Goal: Navigation & Orientation: Find specific page/section

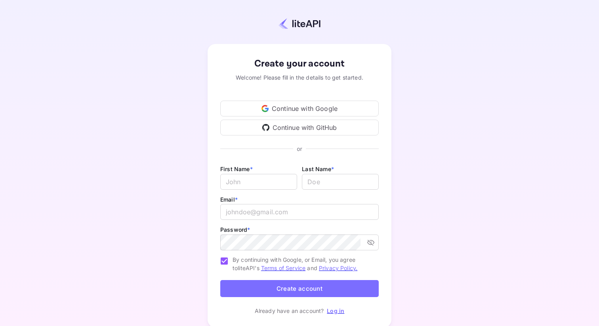
click at [280, 110] on div "Continue with Google" at bounding box center [299, 109] width 158 height 16
click at [278, 110] on div "Continue with Google" at bounding box center [299, 109] width 158 height 16
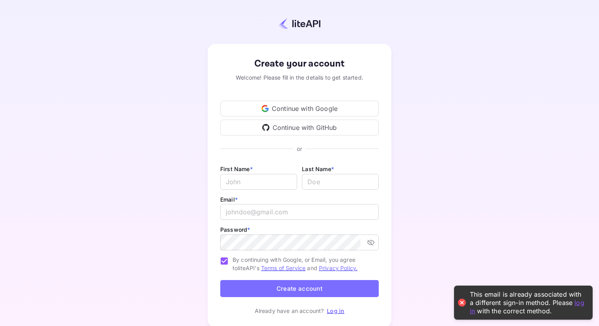
click at [335, 312] on link "Log in" at bounding box center [335, 310] width 17 height 7
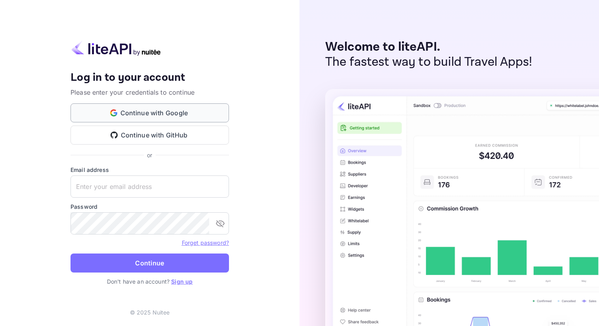
click at [210, 112] on button "Continue with Google" at bounding box center [149, 112] width 158 height 19
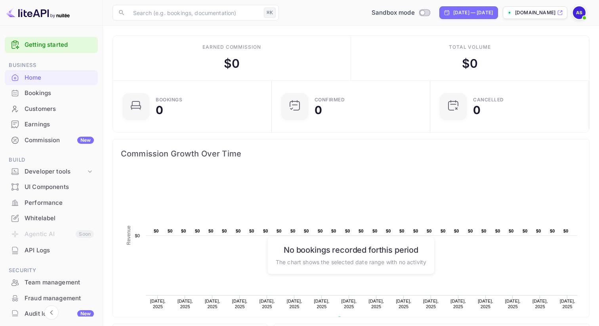
click at [580, 14] on img at bounding box center [579, 12] width 13 height 13
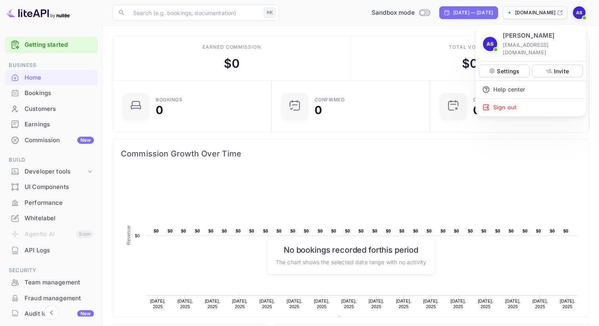
click at [262, 47] on div at bounding box center [299, 163] width 599 height 326
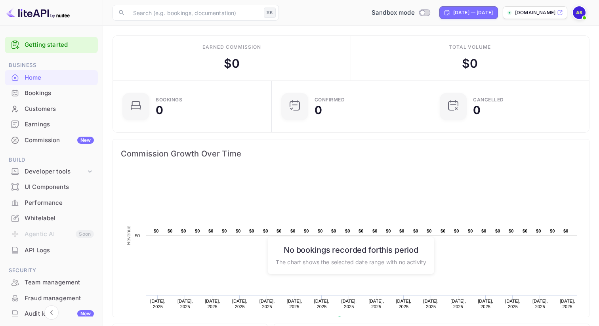
scroll to position [71, 0]
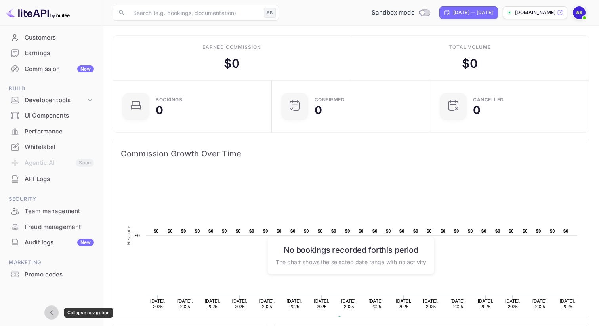
click at [52, 310] on icon "Collapse navigation" at bounding box center [52, 313] width 10 height 10
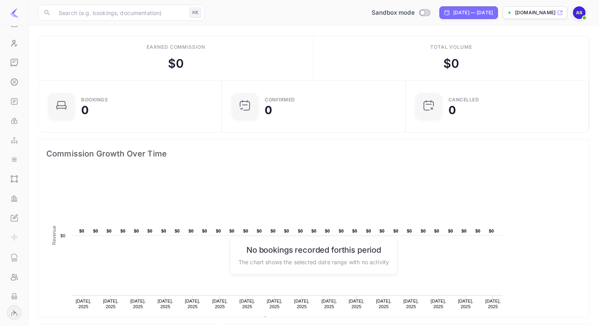
scroll to position [129, 179]
click at [13, 312] on icon "Expand navigation" at bounding box center [15, 313] width 10 height 10
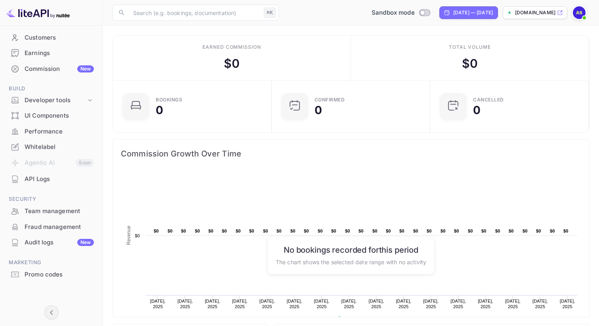
scroll to position [0, 0]
click at [59, 162] on li "Agentic AI Soon" at bounding box center [51, 163] width 93 height 17
click at [33, 146] on div "Whitelabel" at bounding box center [59, 147] width 69 height 9
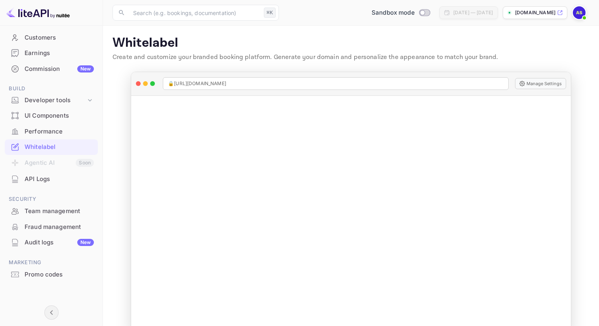
click at [41, 115] on div "UI Components" at bounding box center [59, 115] width 69 height 9
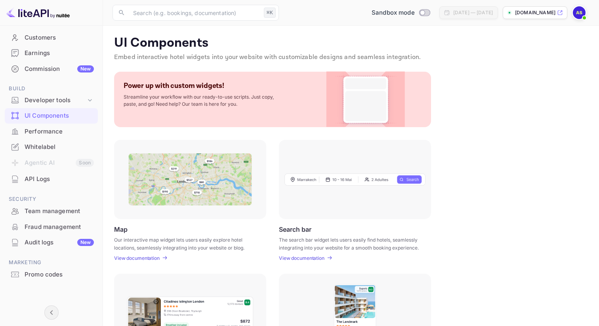
click at [64, 135] on div "Performance" at bounding box center [51, 131] width 93 height 15
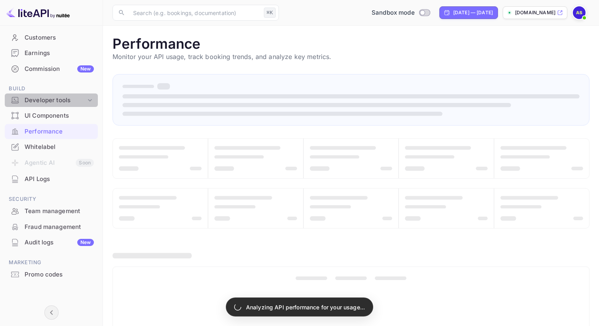
click at [63, 98] on div "Developer tools" at bounding box center [55, 100] width 61 height 9
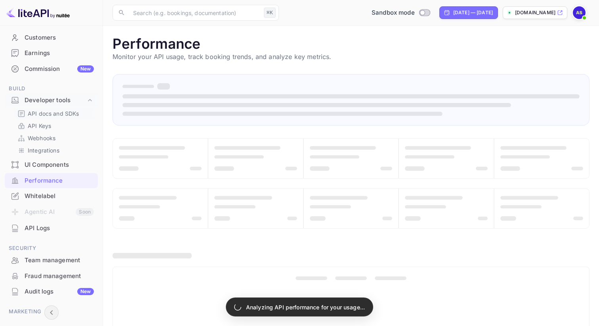
click at [48, 116] on p "API docs and SDKs" at bounding box center [53, 113] width 51 height 8
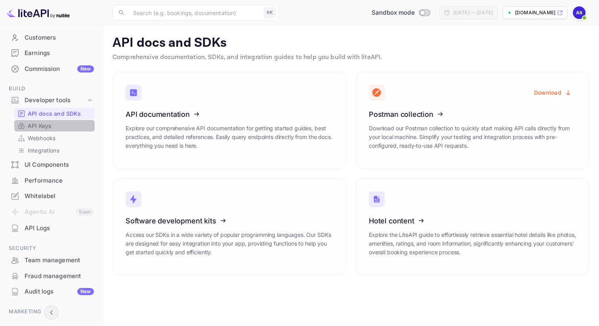
click at [61, 126] on link "API Keys" at bounding box center [54, 126] width 74 height 8
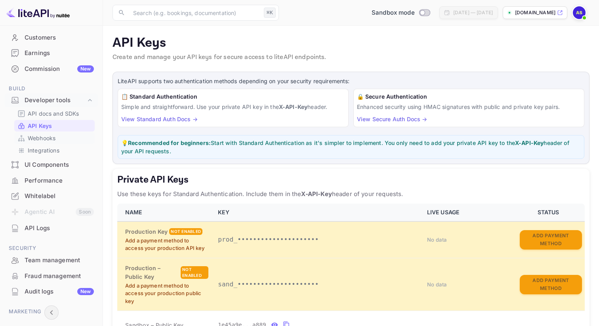
click at [61, 137] on link "Webhooks" at bounding box center [54, 138] width 74 height 8
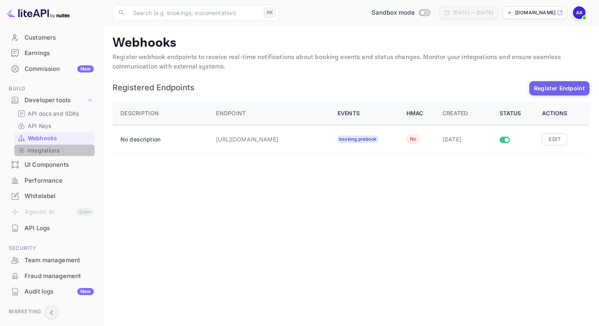
click at [63, 150] on link "Integrations" at bounding box center [54, 150] width 74 height 8
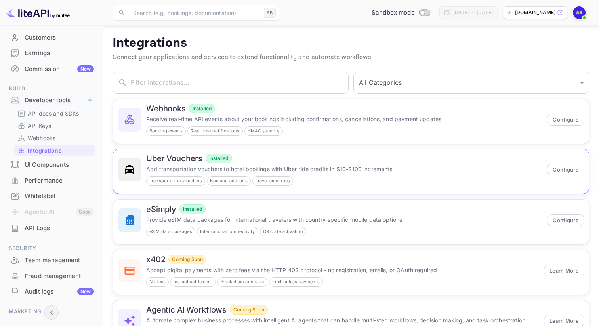
scroll to position [36, 0]
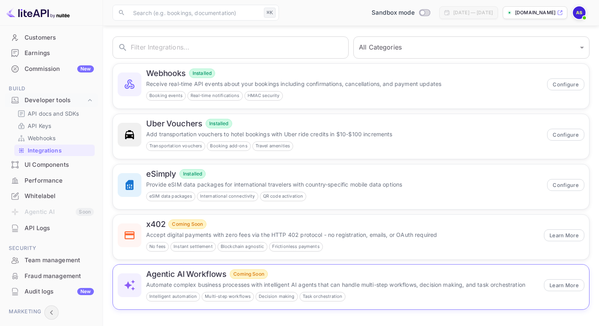
click at [314, 276] on div "Agentic AI Workflows Coming Soon" at bounding box center [342, 274] width 393 height 10
click at [211, 229] on div "x402 Coming Soon Accept digital payments with zero fees via the HTTP 402 protoc…" at bounding box center [342, 235] width 393 height 32
click at [262, 278] on div "Coming Soon" at bounding box center [249, 274] width 38 height 10
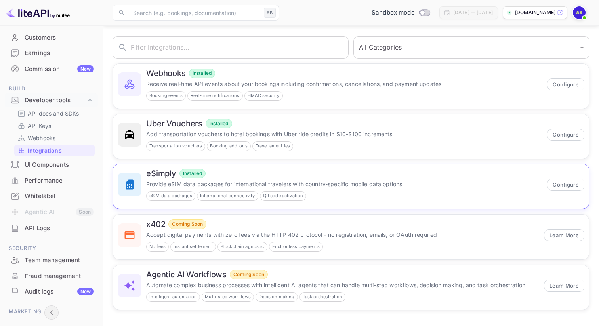
click at [411, 177] on div "eSimply Installed" at bounding box center [344, 174] width 396 height 10
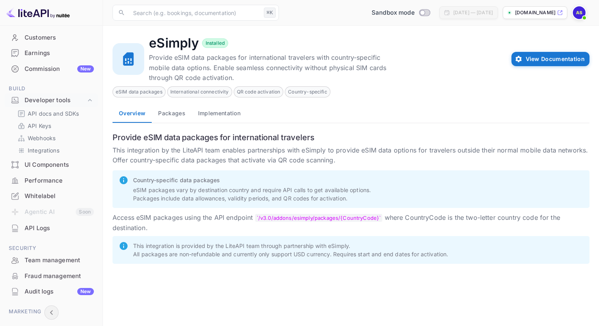
click at [168, 112] on button "Packages" at bounding box center [172, 113] width 40 height 19
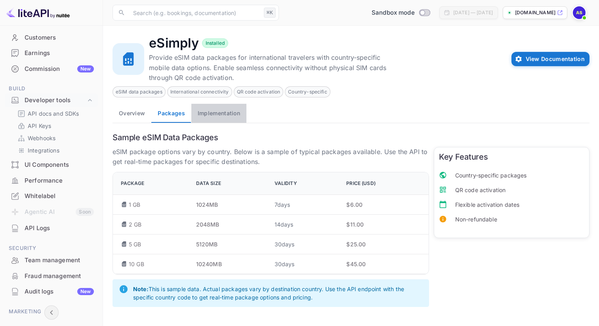
click at [210, 113] on button "Implementation" at bounding box center [218, 113] width 55 height 19
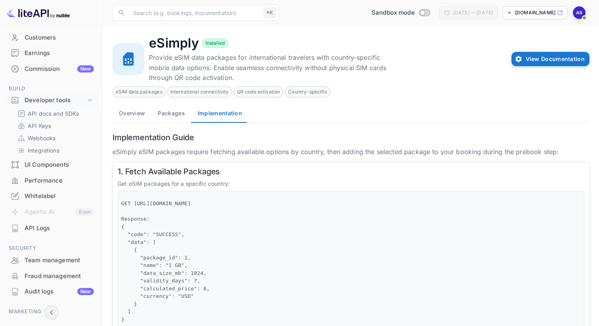
click at [58, 169] on div "UI Components" at bounding box center [51, 164] width 93 height 15
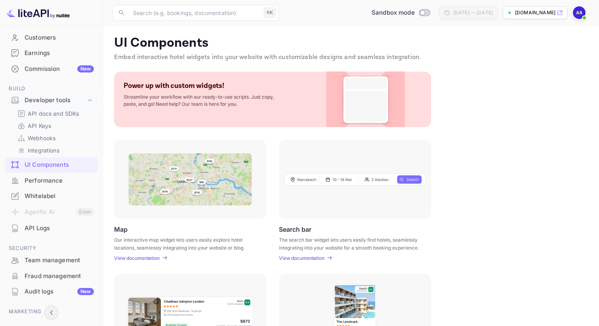
click at [69, 116] on p "API docs and SDKs" at bounding box center [53, 113] width 51 height 8
